Goal: Task Accomplishment & Management: Manage account settings

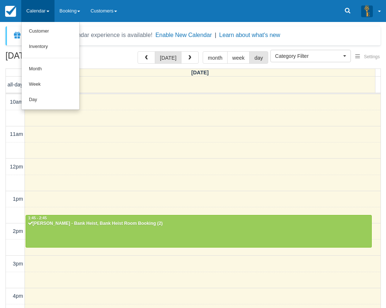
select select
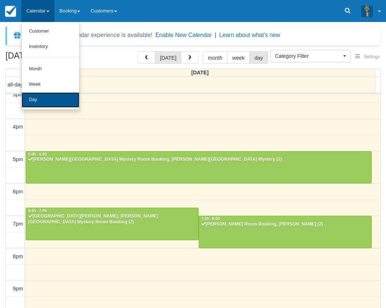
click at [42, 97] on link "Day" at bounding box center [51, 99] width 58 height 15
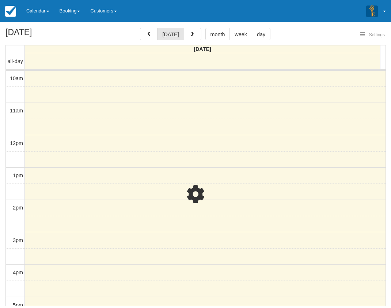
select select
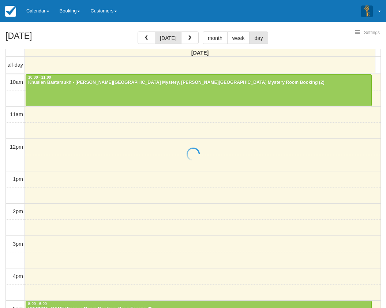
select select
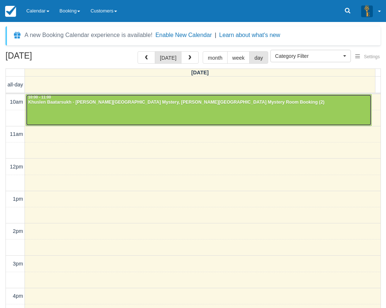
click at [76, 109] on div at bounding box center [198, 109] width 345 height 31
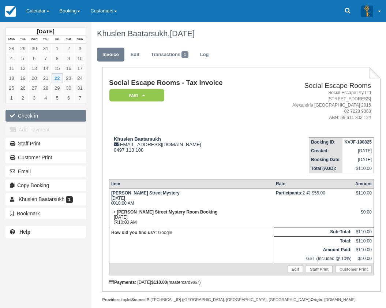
click at [35, 115] on button "Check-in" at bounding box center [45, 116] width 80 height 12
